Goal: Navigation & Orientation: Find specific page/section

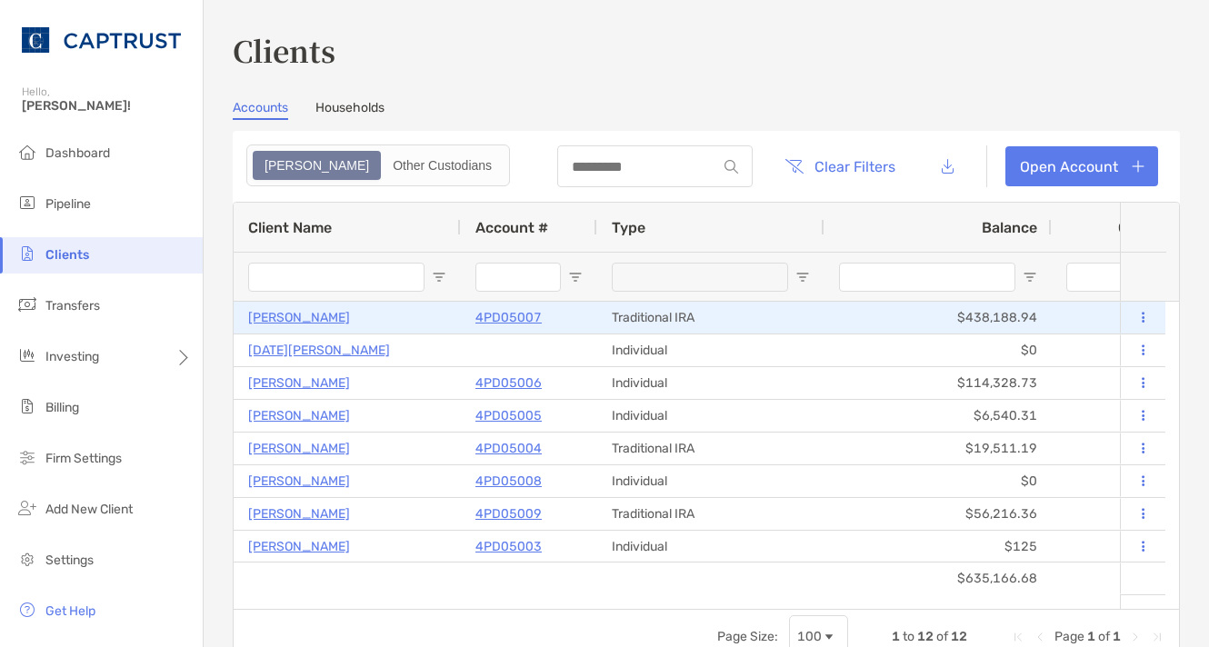
drag, startPoint x: 983, startPoint y: 287, endPoint x: 823, endPoint y: 312, distance: 161.9
click at [823, 312] on div "Client Name Account # Type Balance Cash Available 10 Day Performance ITD YTD St…" at bounding box center [707, 406] width 946 height 406
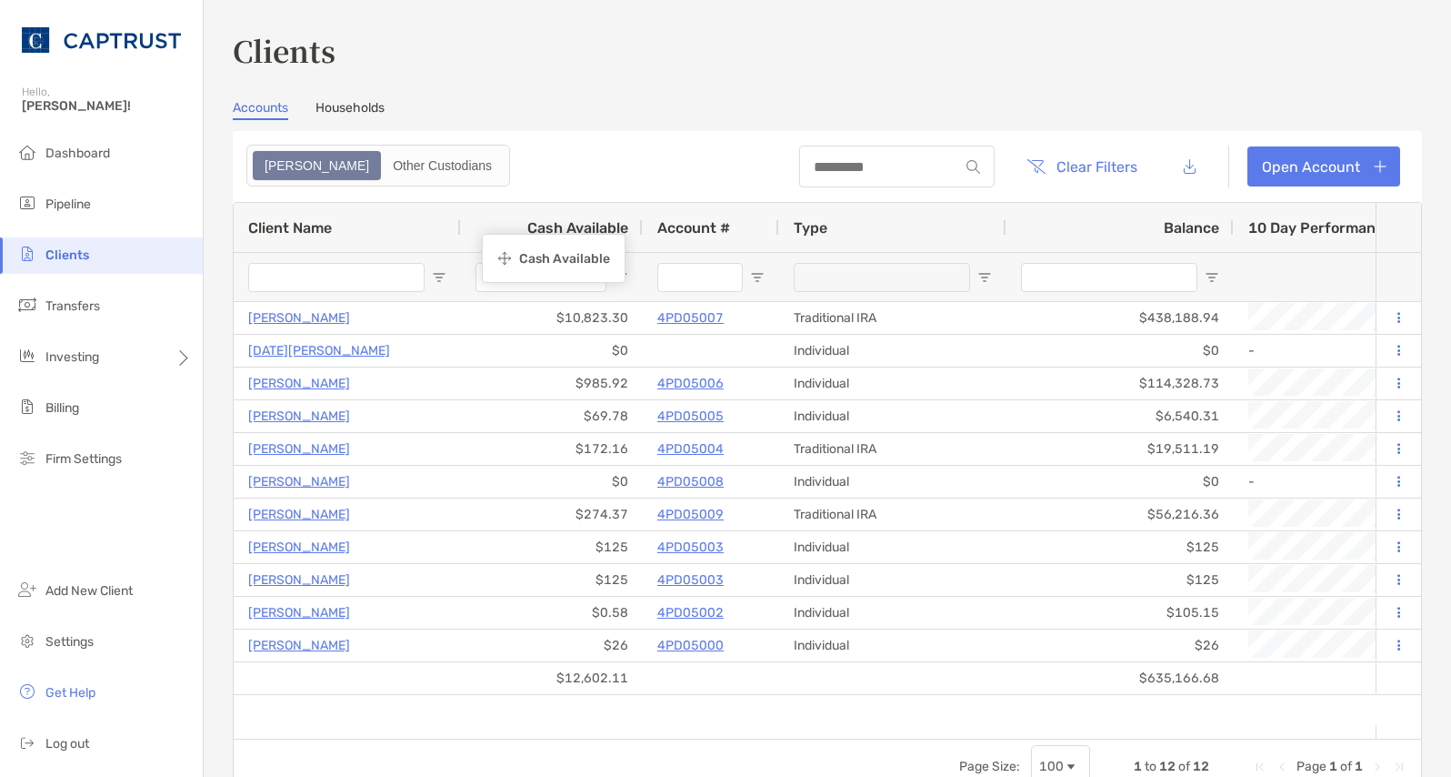
drag, startPoint x: 1158, startPoint y: 218, endPoint x: 721, endPoint y: 235, distance: 436.8
drag, startPoint x: 1342, startPoint y: 218, endPoint x: 1331, endPoint y: 231, distance: 16.8
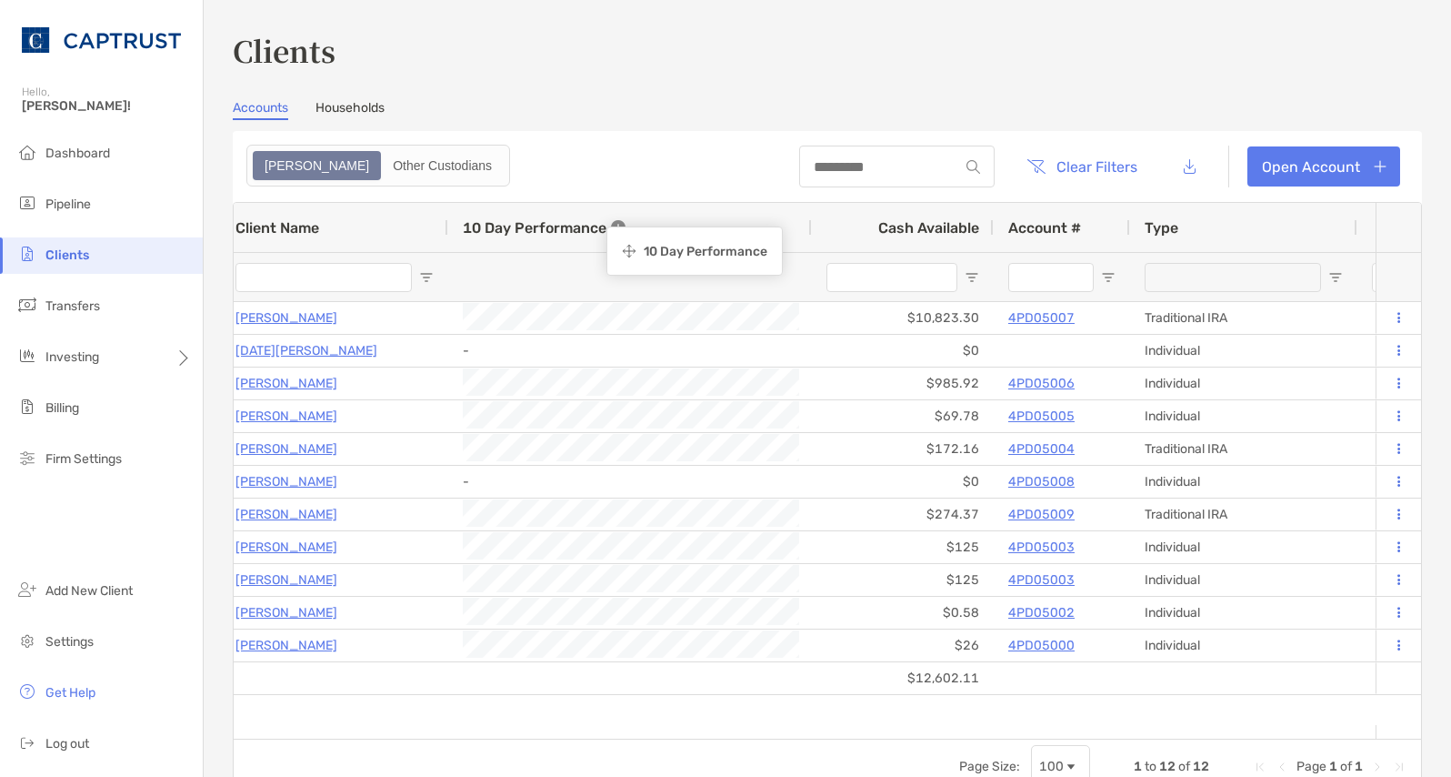
drag, startPoint x: 1242, startPoint y: 229, endPoint x: 634, endPoint y: 223, distance: 608.3
click at [67, 306] on span "Transfers" at bounding box center [72, 305] width 55 height 15
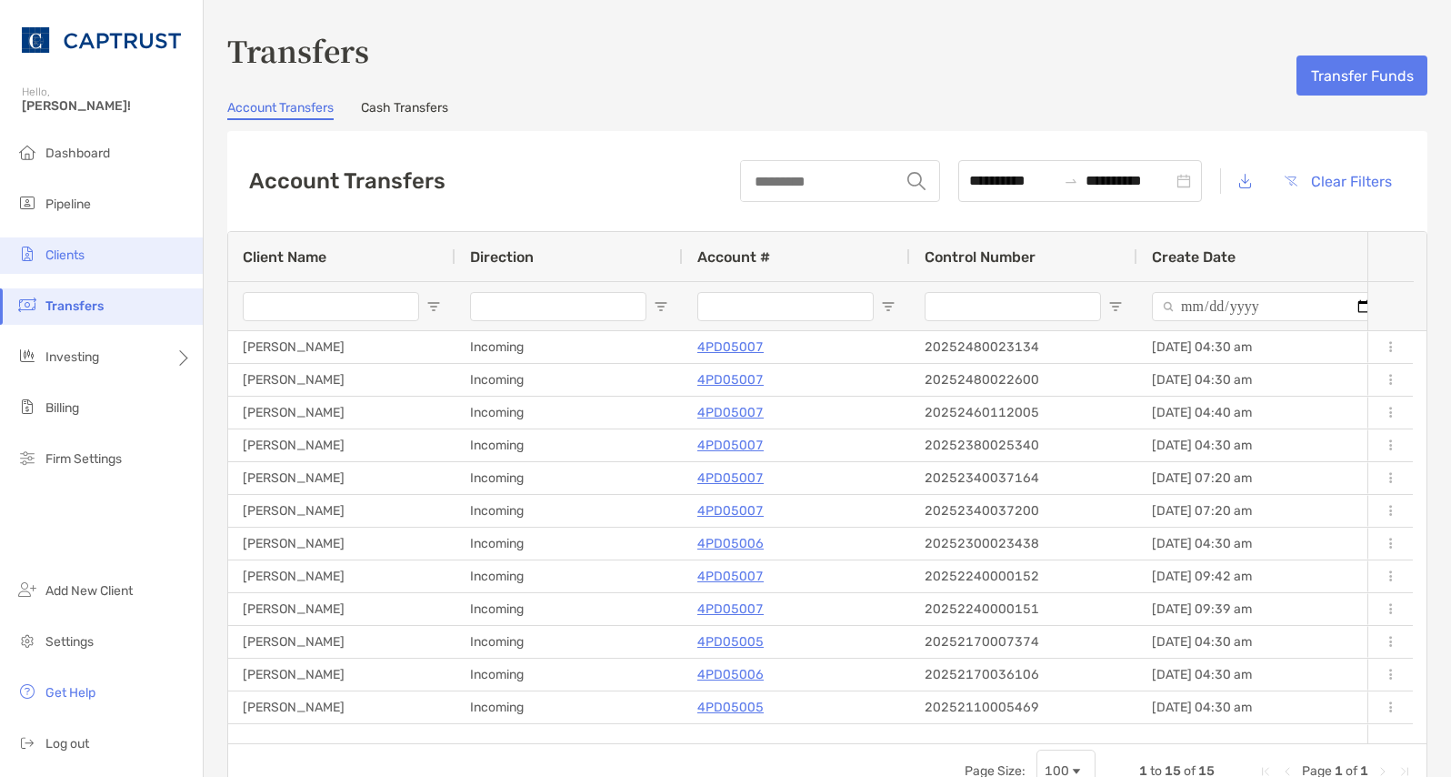
click at [71, 249] on span "Clients" at bounding box center [64, 254] width 39 height 15
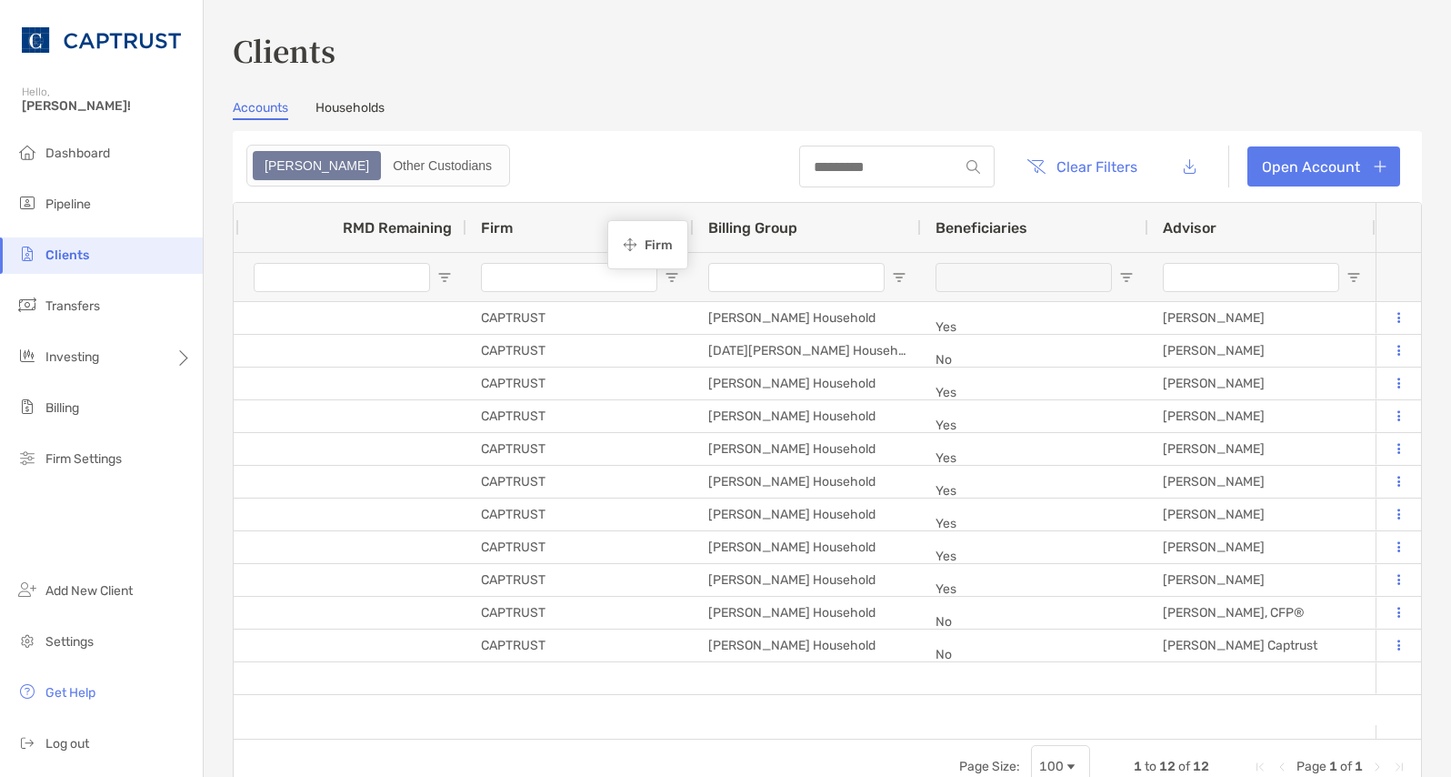
drag, startPoint x: 1127, startPoint y: 222, endPoint x: 611, endPoint y: 223, distance: 516.5
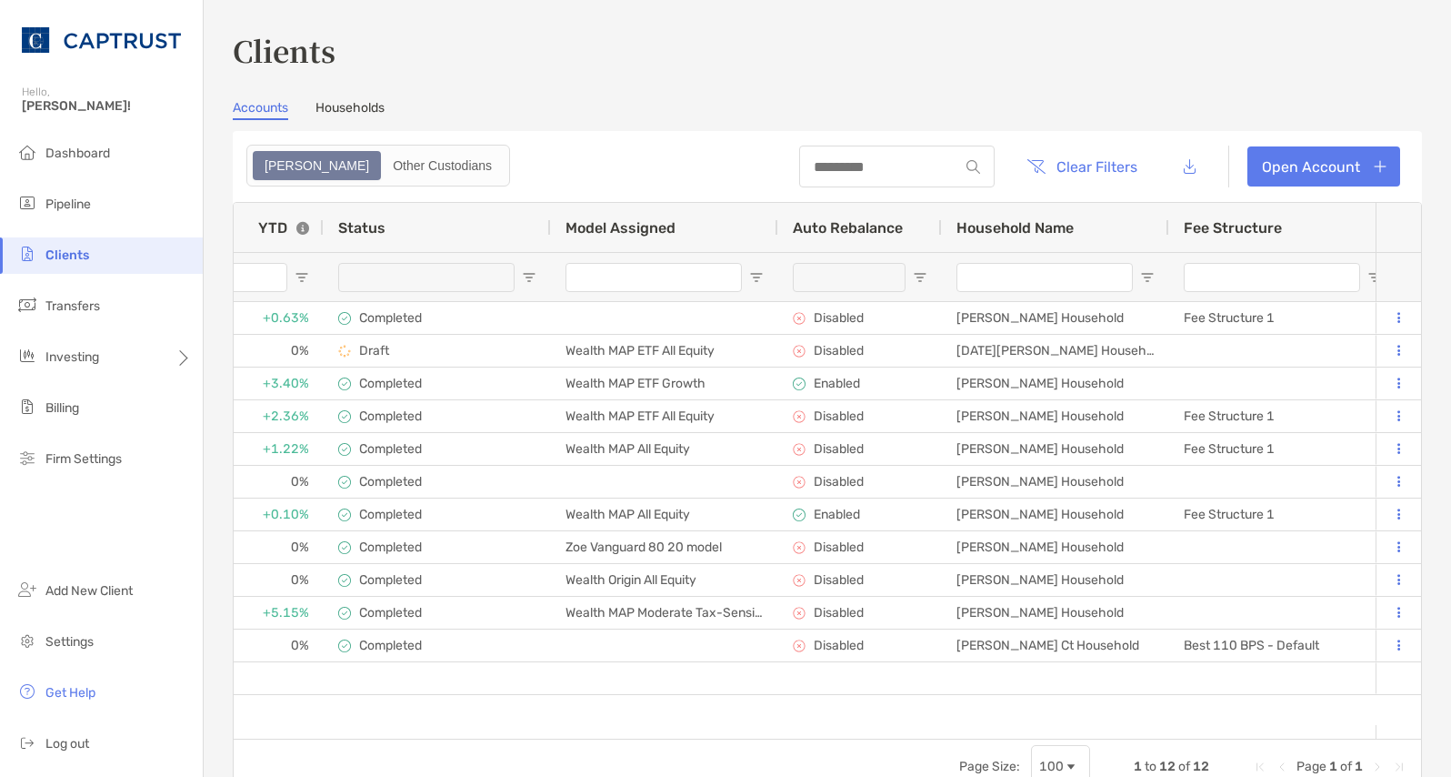
scroll to position [0, 929]
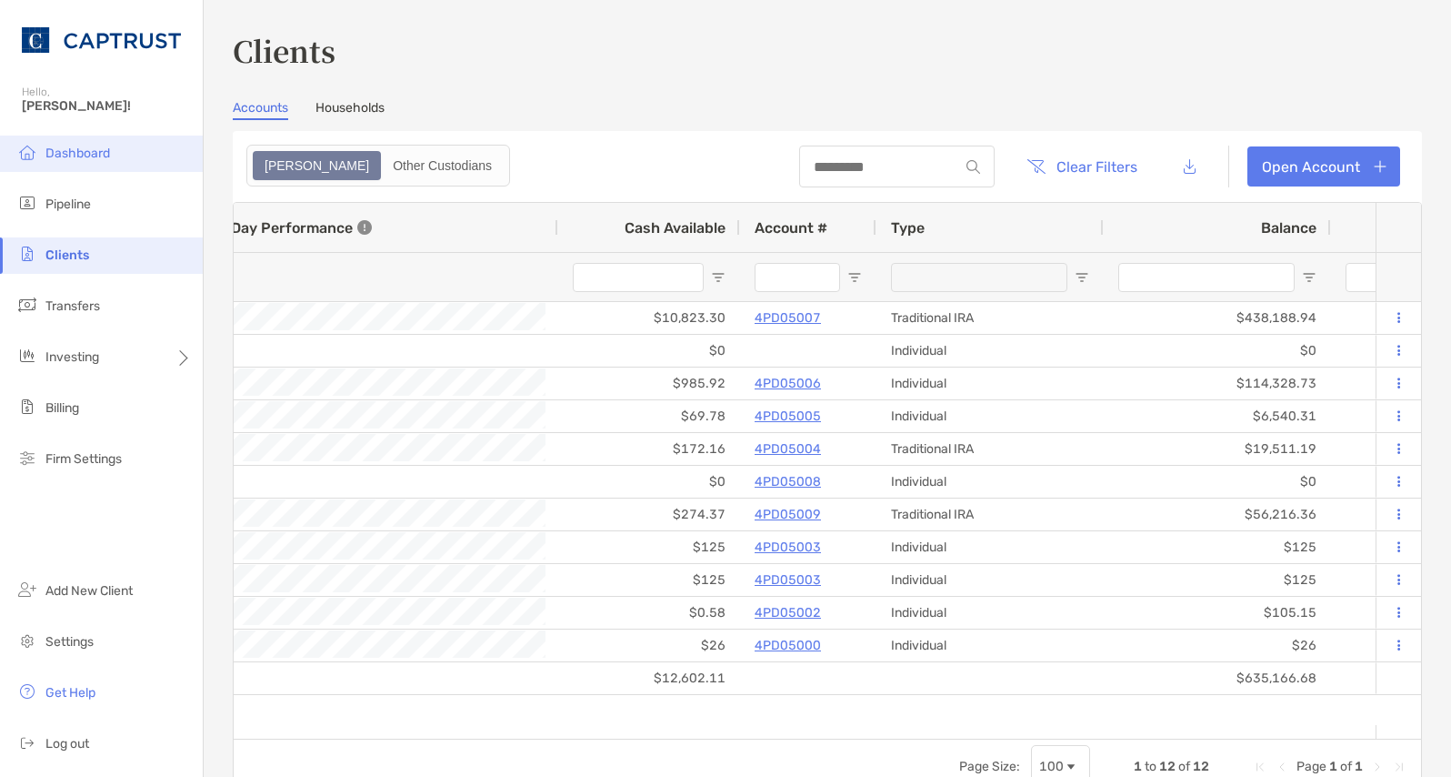
click at [55, 146] on span "Dashboard" at bounding box center [77, 152] width 65 height 15
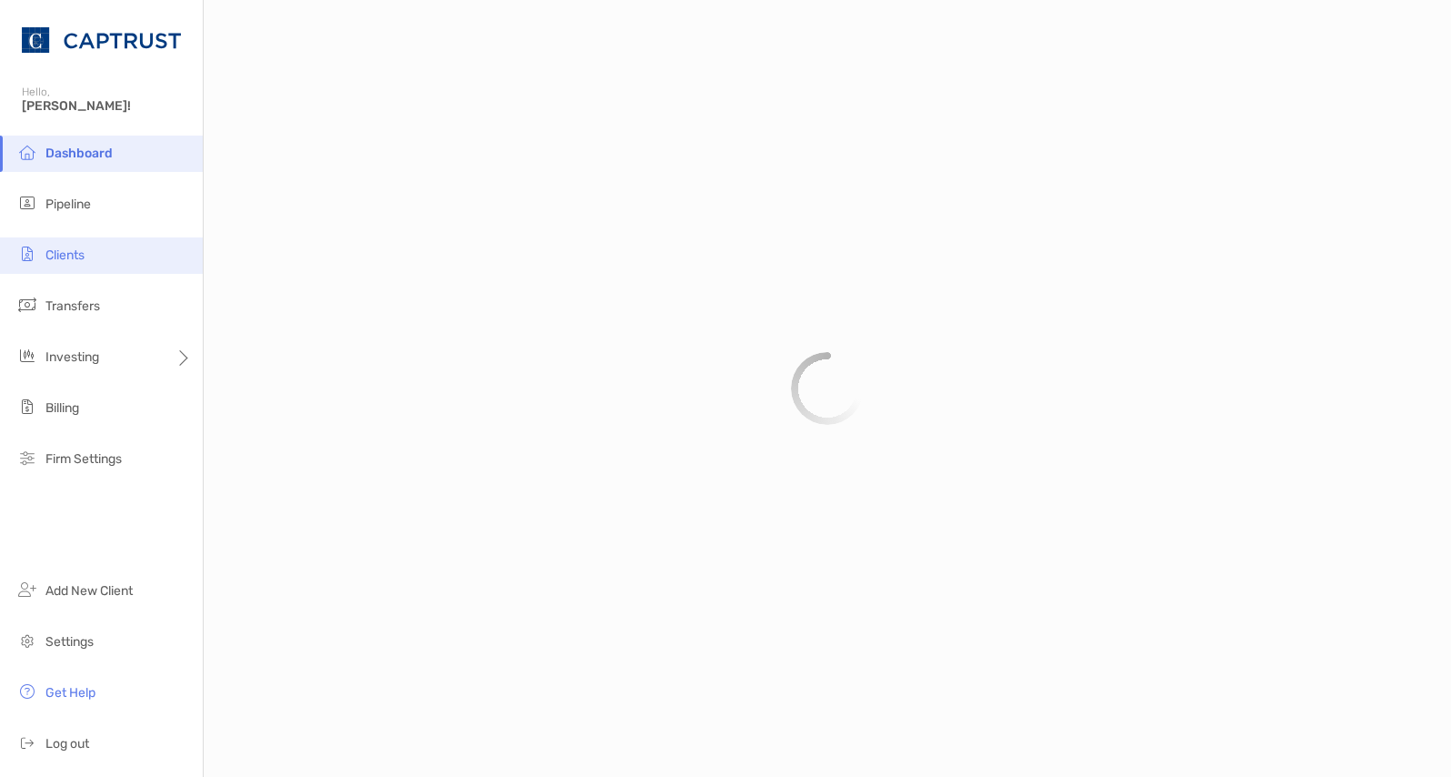
click at [92, 238] on li "Clients" at bounding box center [101, 255] width 203 height 36
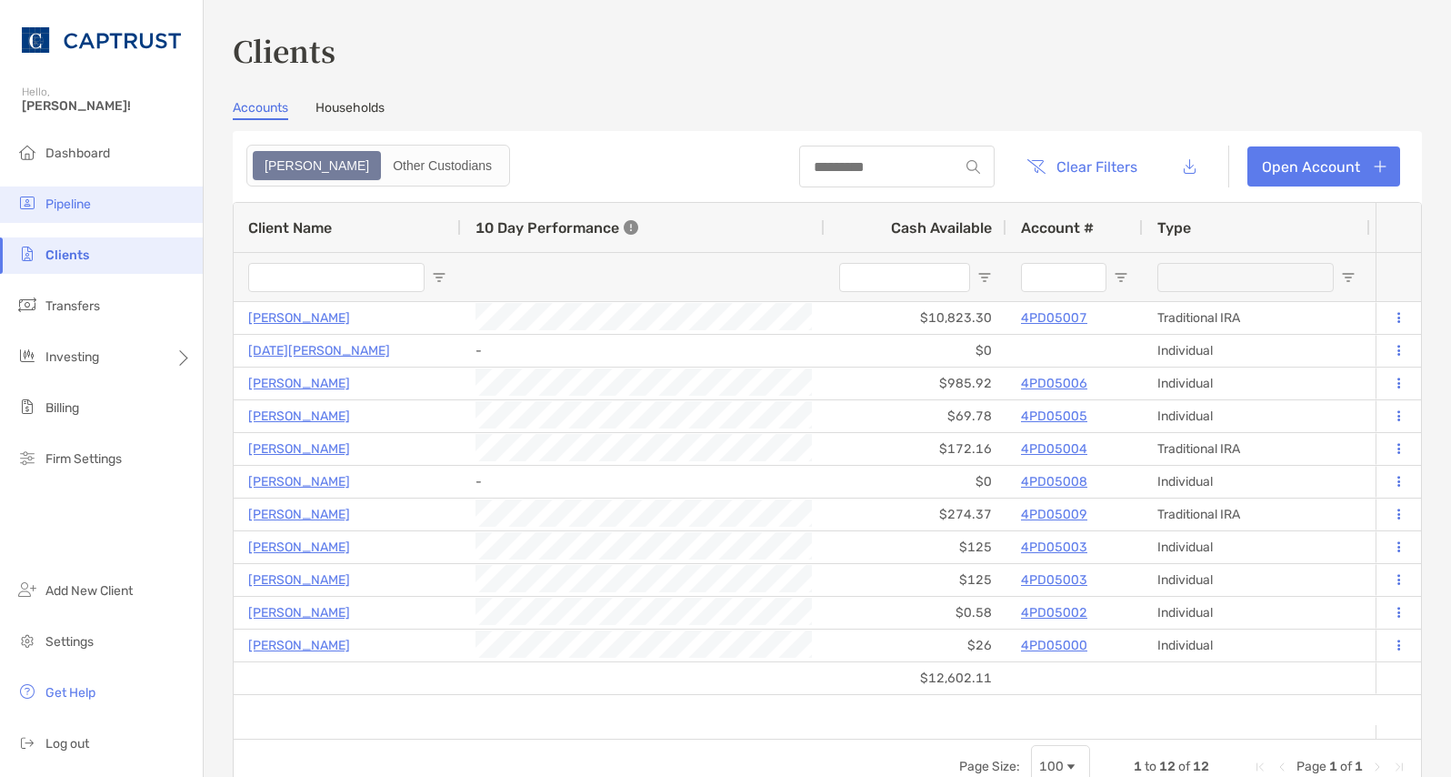
click at [105, 200] on li "Pipeline" at bounding box center [101, 204] width 203 height 36
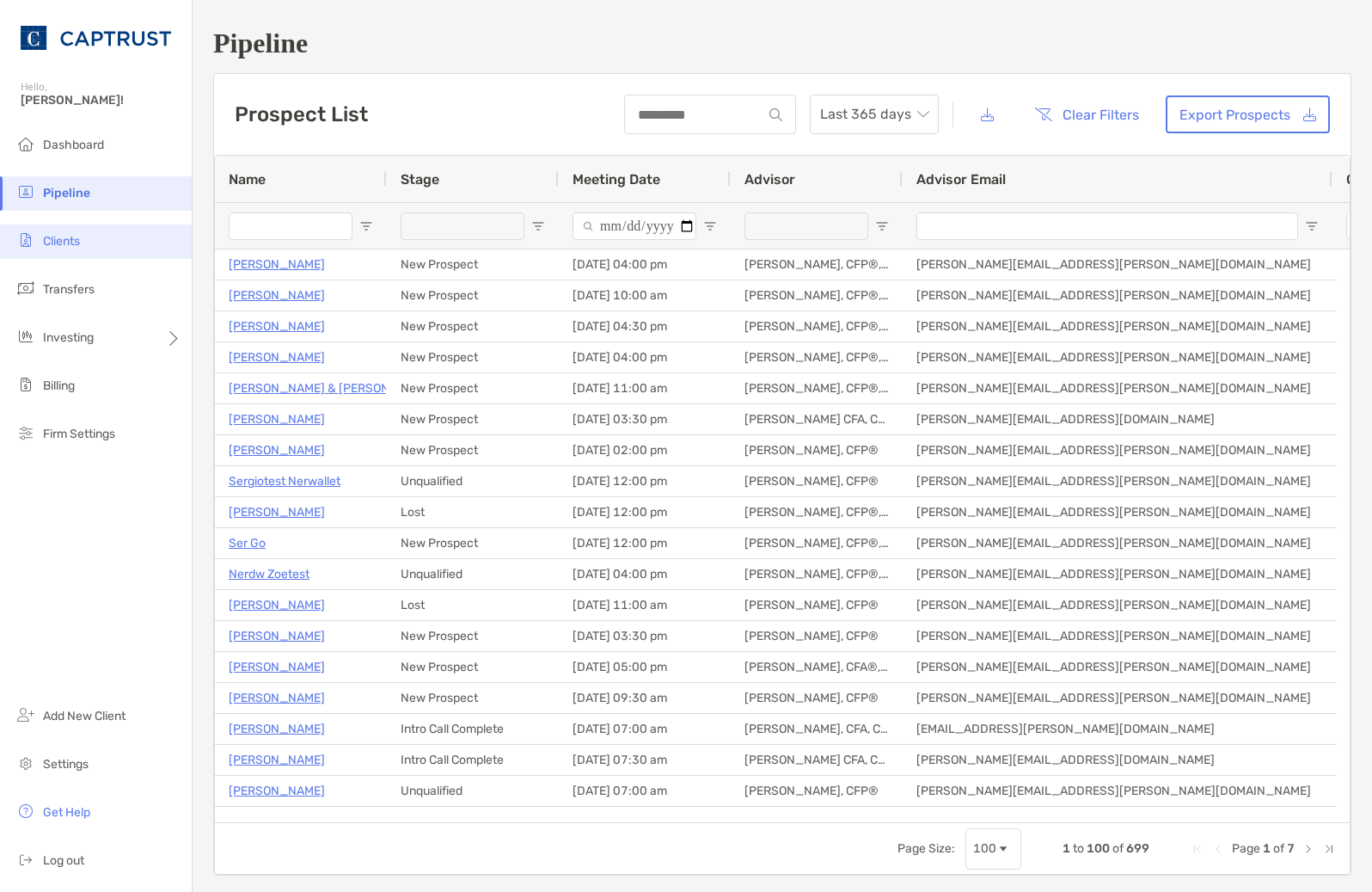
click at [74, 229] on li "Clients" at bounding box center [96, 241] width 192 height 34
